Goal: Understand process/instructions: Learn how to perform a task or action

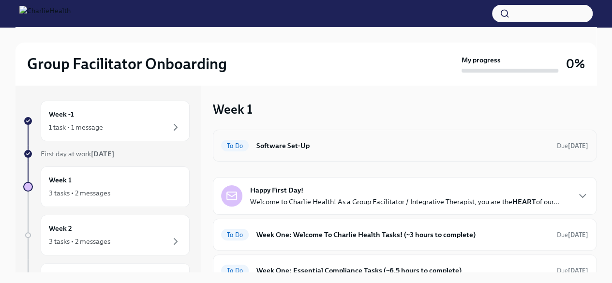
click at [275, 145] on h6 "Software Set-Up" at bounding box center [402, 145] width 292 height 11
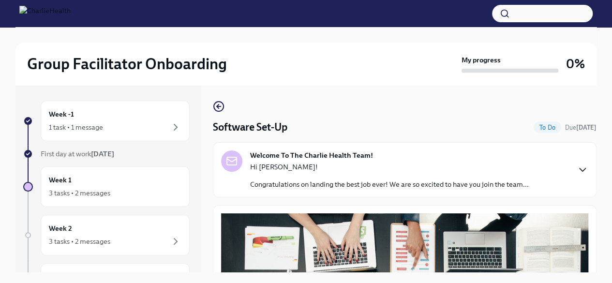
click at [576, 164] on icon "button" at bounding box center [582, 170] width 12 height 12
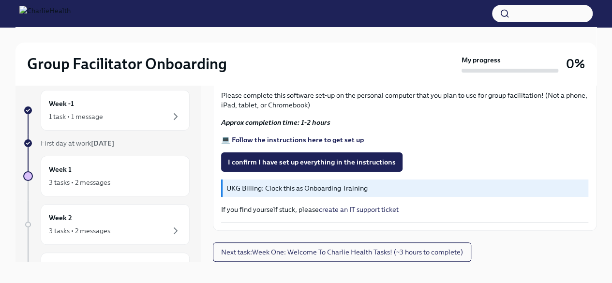
scroll to position [16, 0]
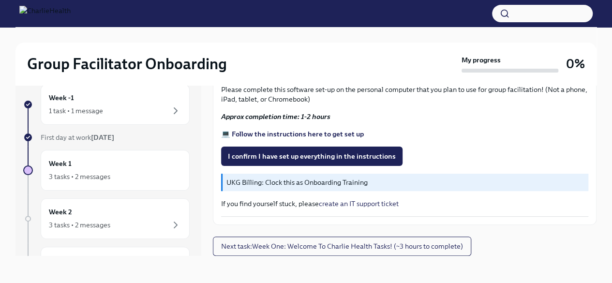
click at [318, 134] on strong "💻 Follow the instructions here to get set up" at bounding box center [292, 134] width 143 height 9
click at [316, 154] on span "I confirm I have set up everything in the instructions" at bounding box center [312, 156] width 168 height 10
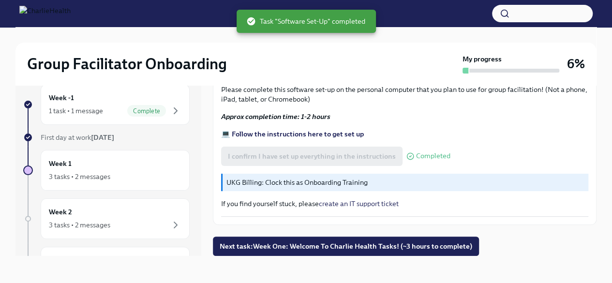
scroll to position [813, 0]
click at [383, 247] on span "Next task : Week One: Welcome To Charlie Health Tasks! (~3 hours to complete)" at bounding box center [345, 246] width 252 height 10
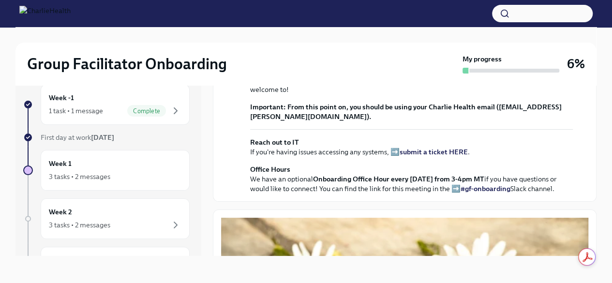
scroll to position [242, 0]
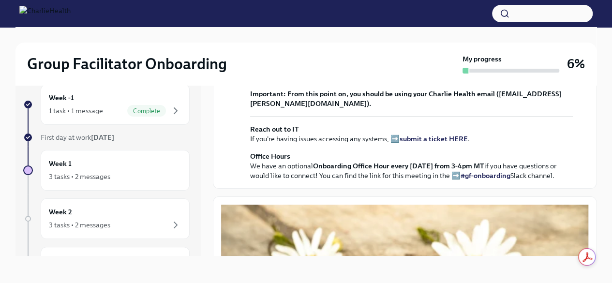
click at [414, 44] on strong "view the FULL onboarding plan HERE" at bounding box center [392, 39] width 120 height 9
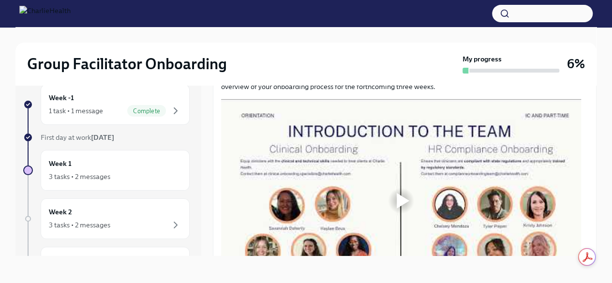
scroll to position [725, 0]
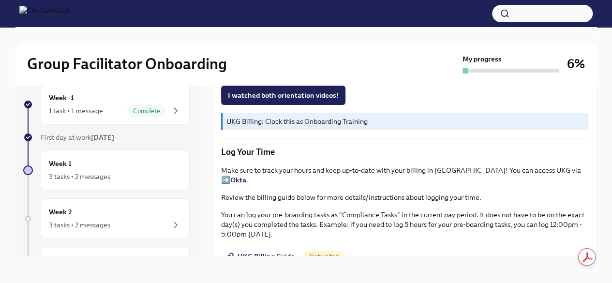
scroll to position [1160, 0]
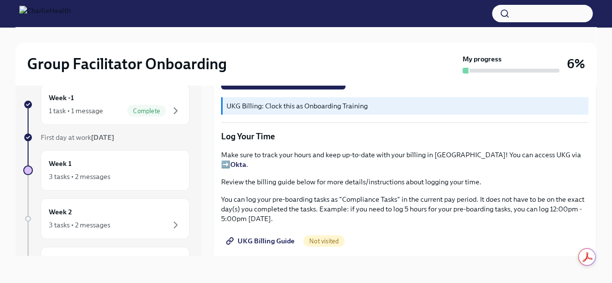
click at [429, 270] on div "Week -1 1 task • 1 message Complete First day at work [DATE] Week 1 3 tasks • 2…" at bounding box center [305, 170] width 581 height 203
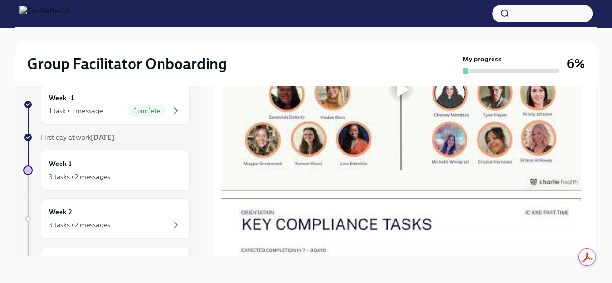
scroll to position [822, 0]
click at [408, 97] on div at bounding box center [402, 89] width 13 height 15
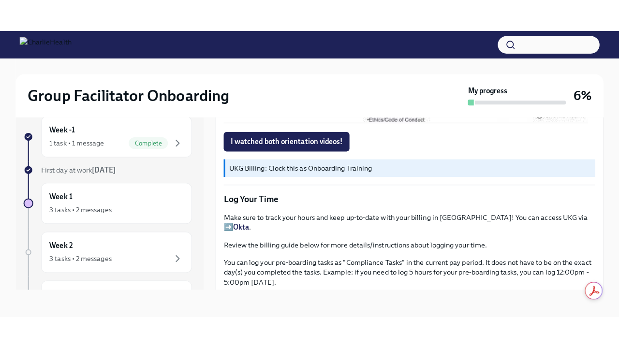
scroll to position [1112, 0]
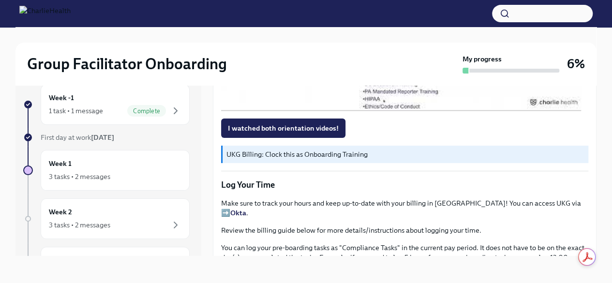
click at [407, 17] on div at bounding box center [402, 9] width 13 height 15
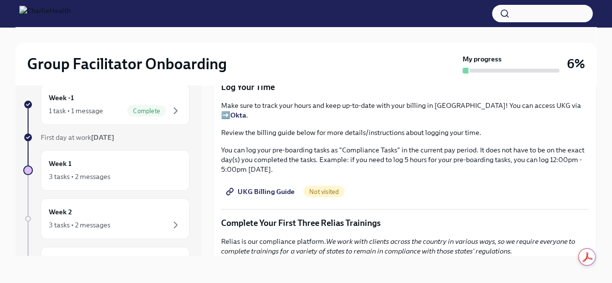
scroll to position [1209, 0]
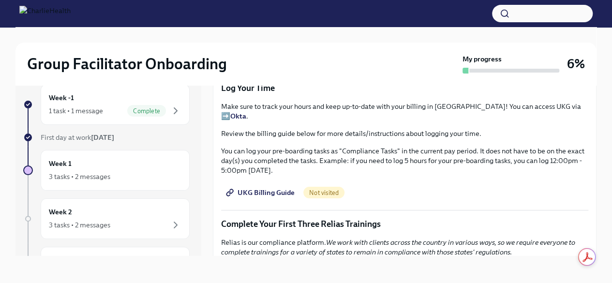
click at [295, 36] on span "I watched both orientation videos!" at bounding box center [283, 32] width 111 height 10
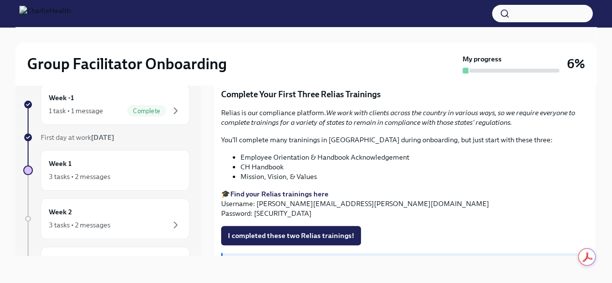
scroll to position [1354, 0]
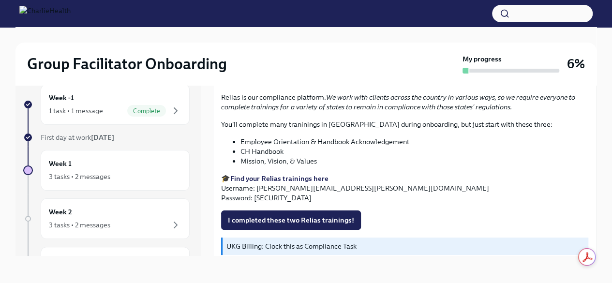
click at [277, 52] on span "UKG Billing Guide" at bounding box center [261, 48] width 67 height 10
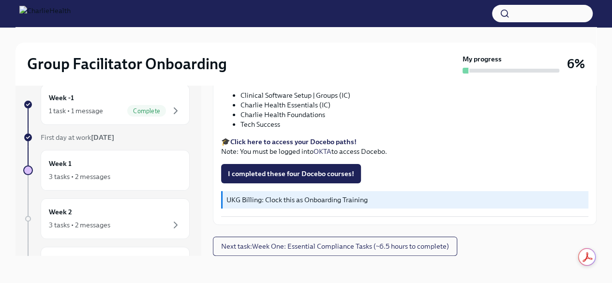
scroll to position [1713, 0]
